Goal: Complete application form

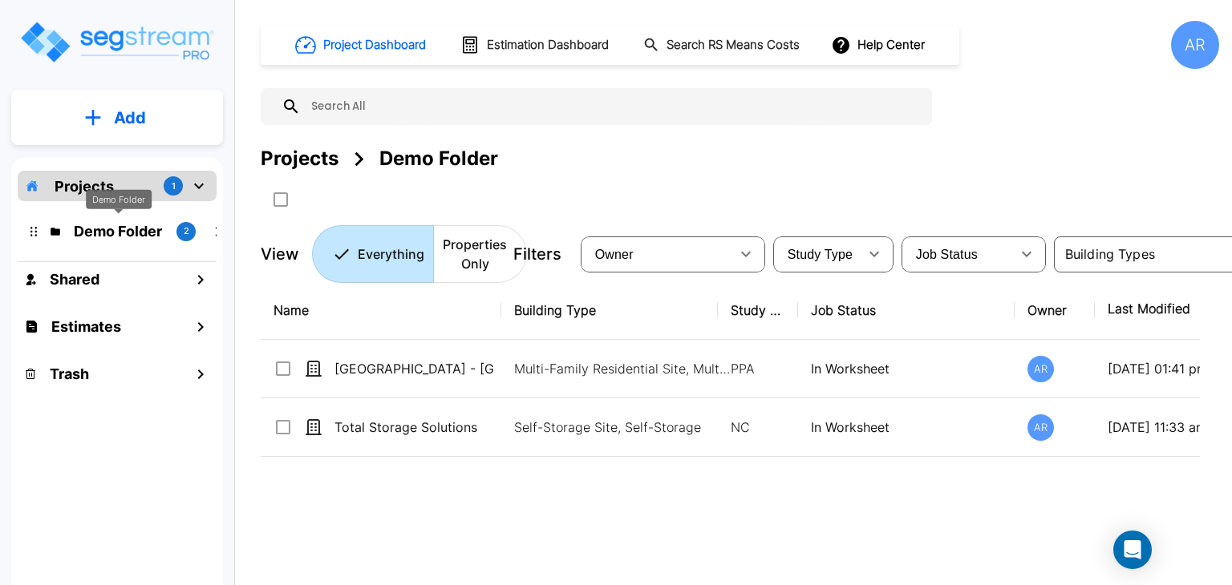
click at [111, 236] on p "Demo Folder" at bounding box center [119, 231] width 90 height 22
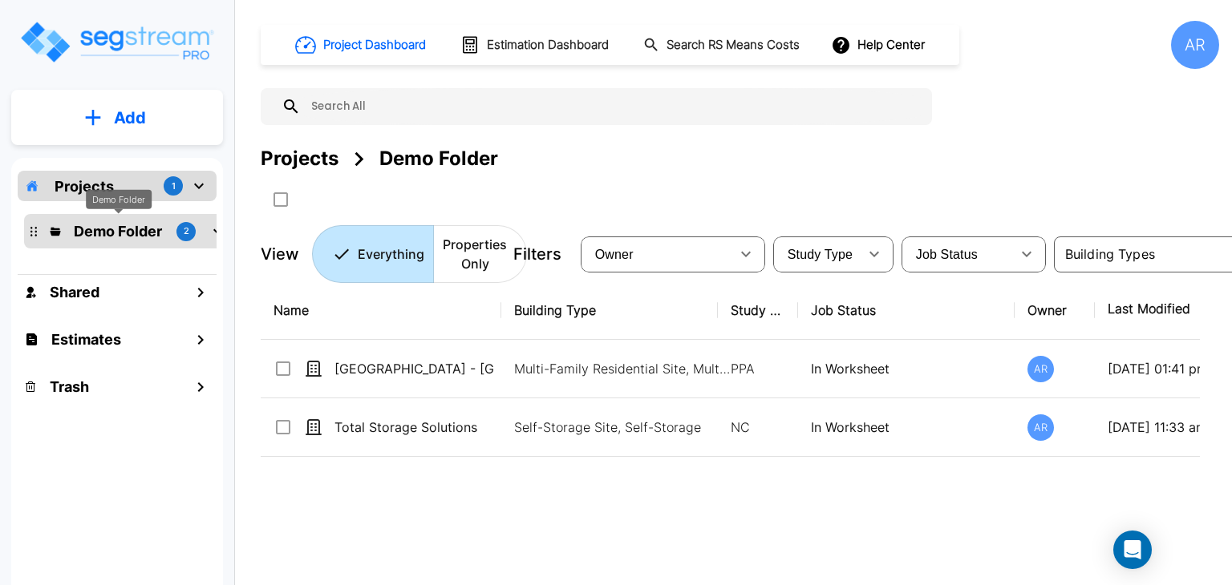
click at [121, 232] on p "Demo Folder" at bounding box center [119, 231] width 90 height 22
click at [196, 184] on icon "mailbox folders" at bounding box center [198, 185] width 19 height 19
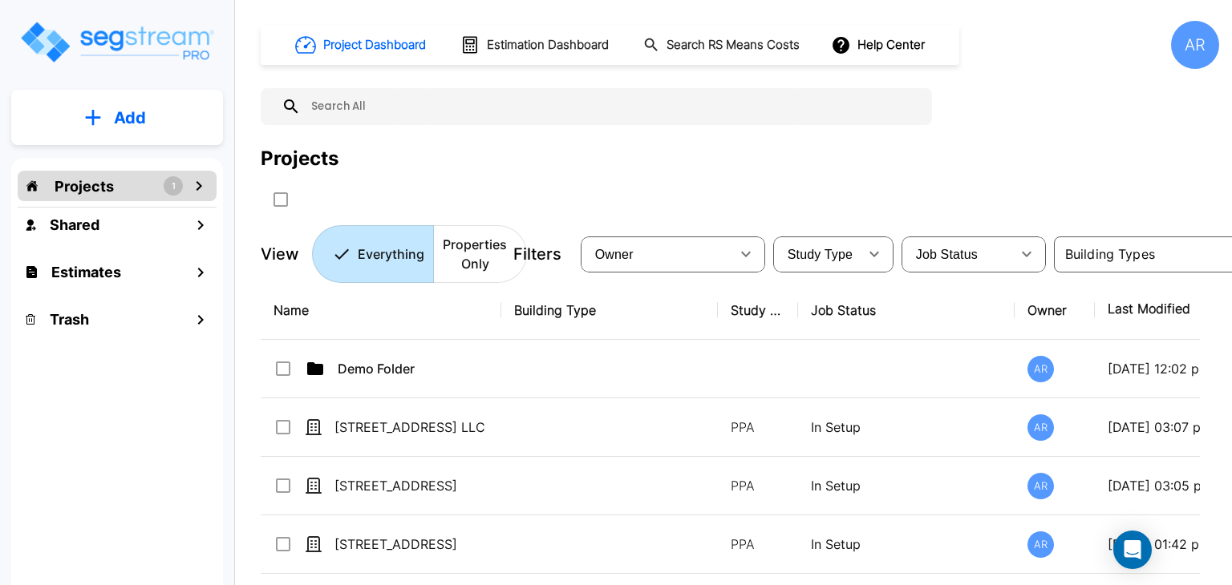
click at [196, 184] on icon "mailbox folders" at bounding box center [198, 185] width 19 height 19
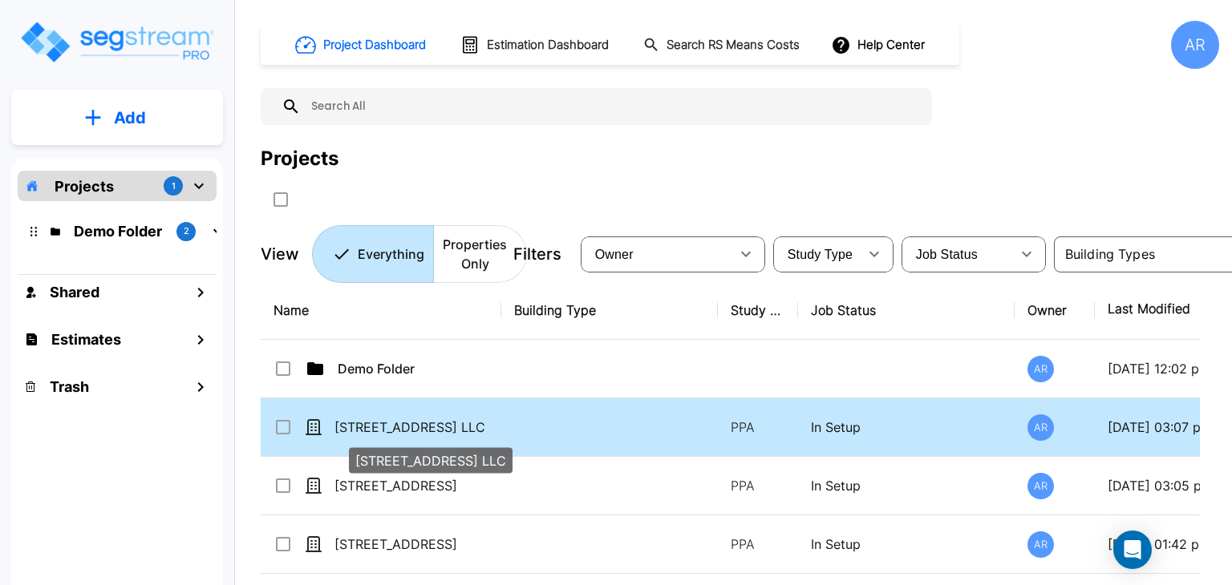
click at [415, 422] on p "[STREET_ADDRESS] LLC" at bounding box center [414, 427] width 160 height 19
checkbox input "true"
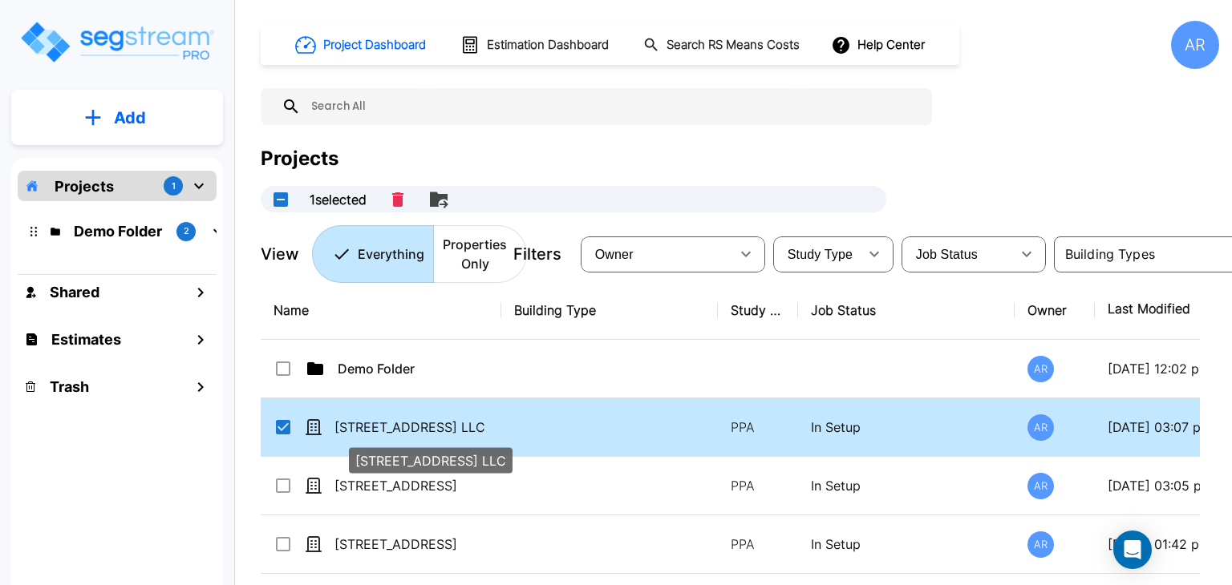
click at [415, 422] on p "[STREET_ADDRESS] LLC" at bounding box center [414, 427] width 160 height 19
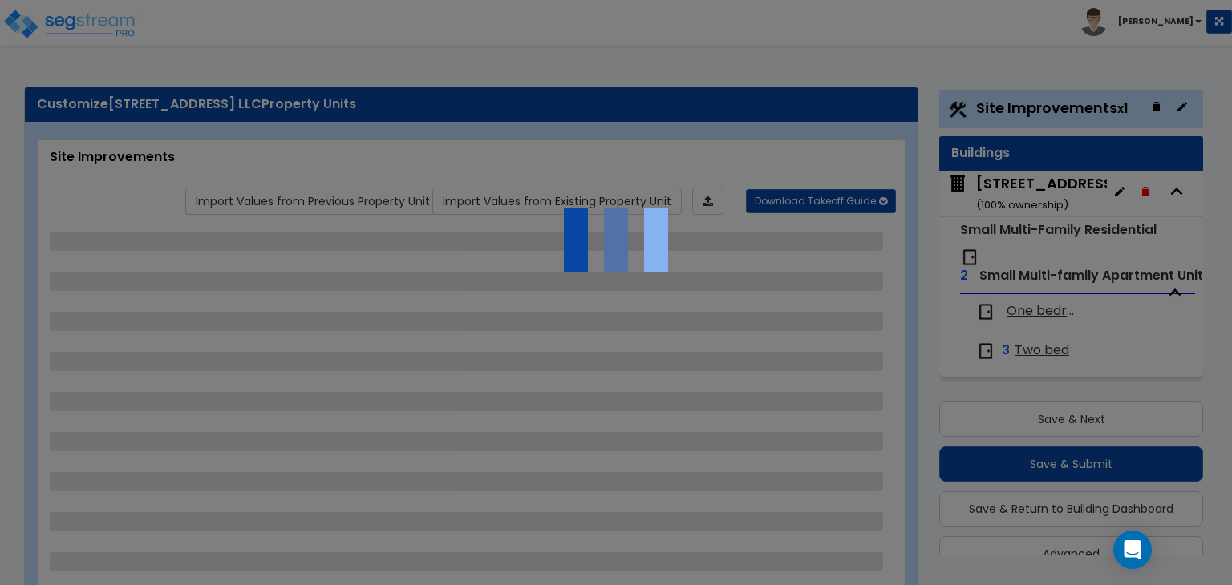
scroll to position [42, 0]
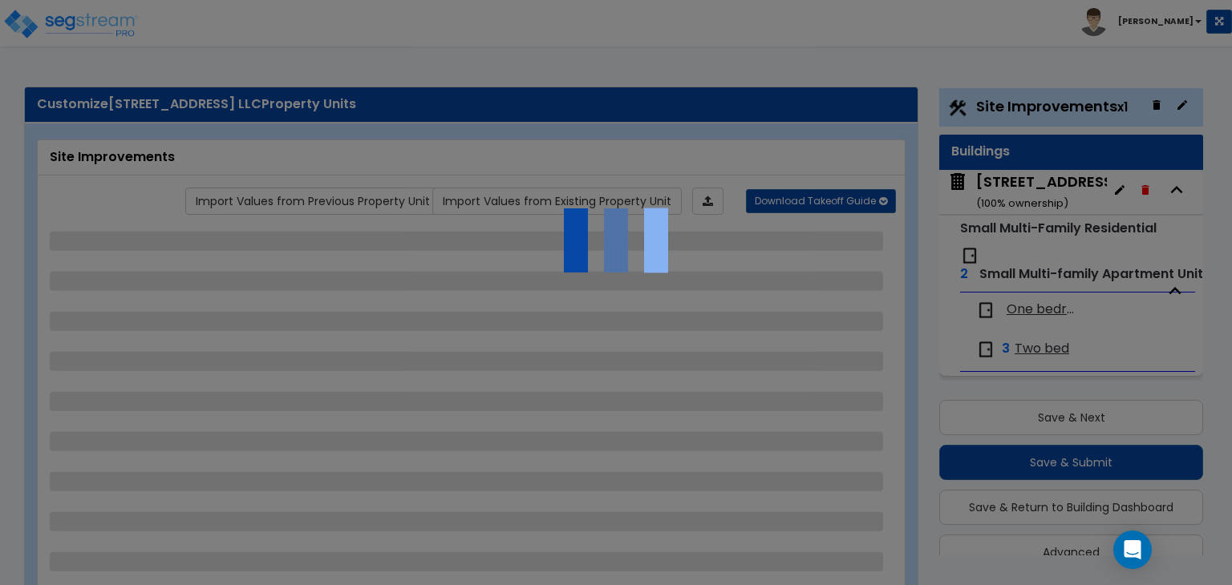
select select "2"
select select "1"
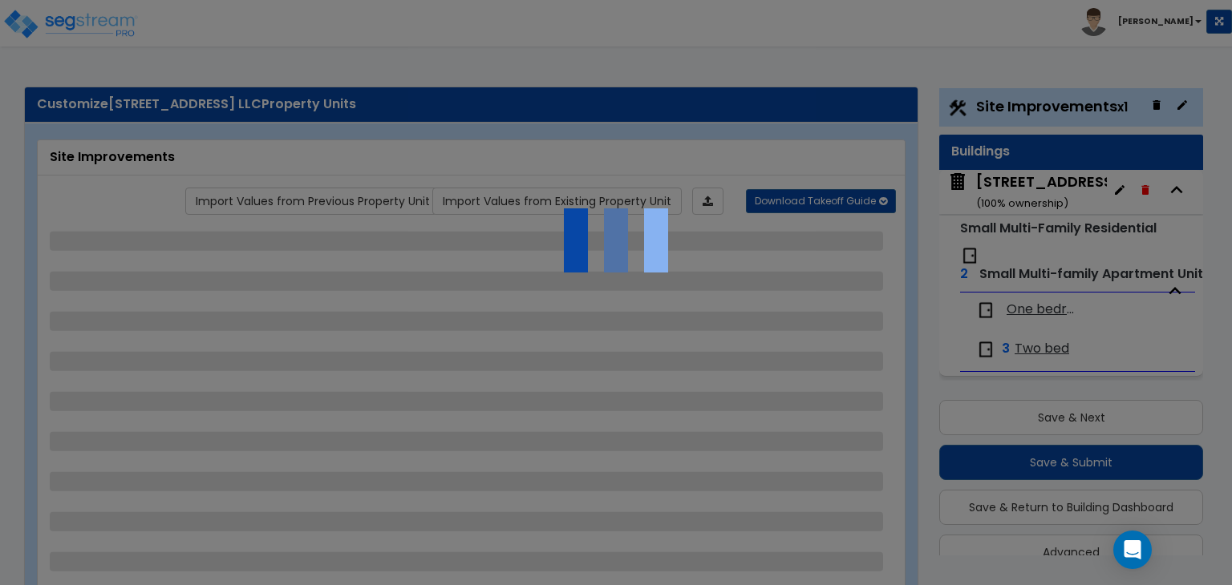
select select "1"
select select "6"
select select "2"
select select "1"
select select "7"
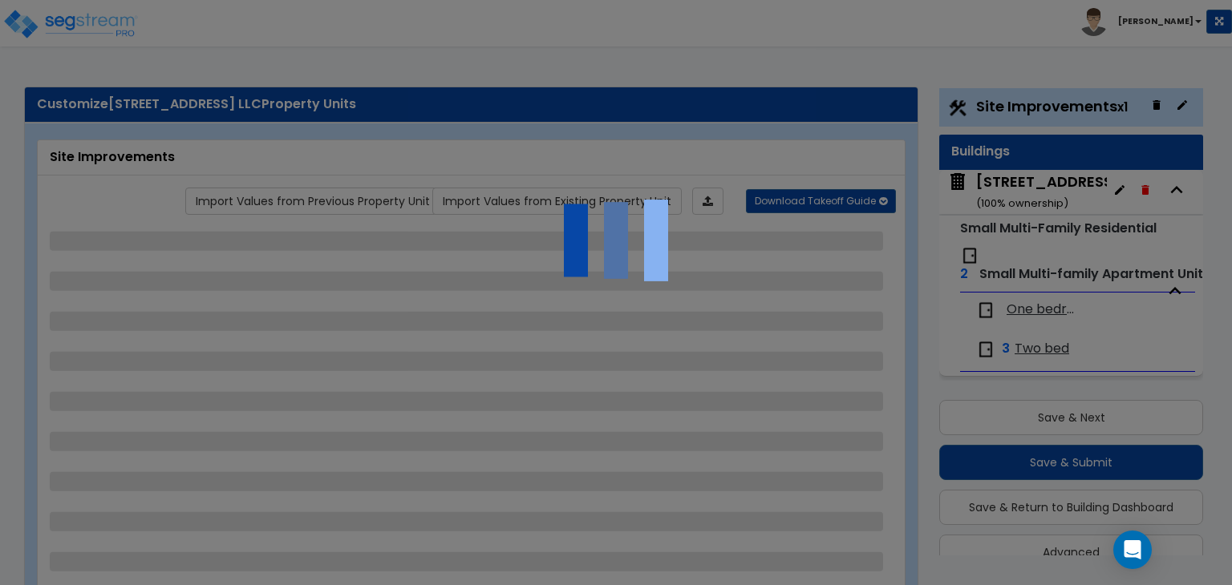
select select "2"
select select "1"
select select "2"
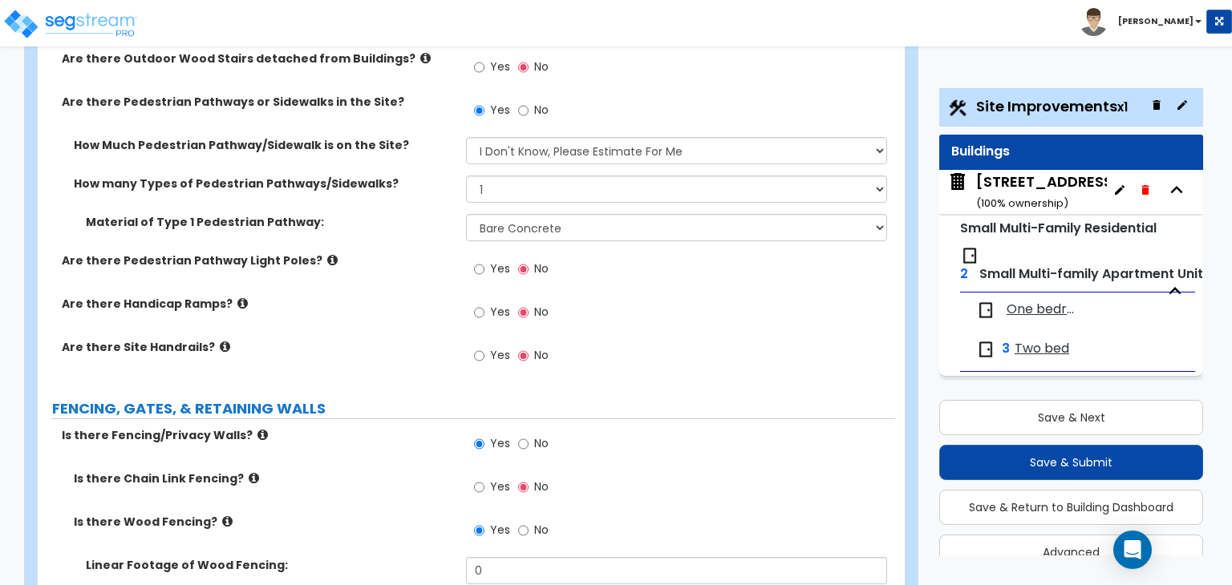
scroll to position [1363, 0]
